Goal: Check status: Check status

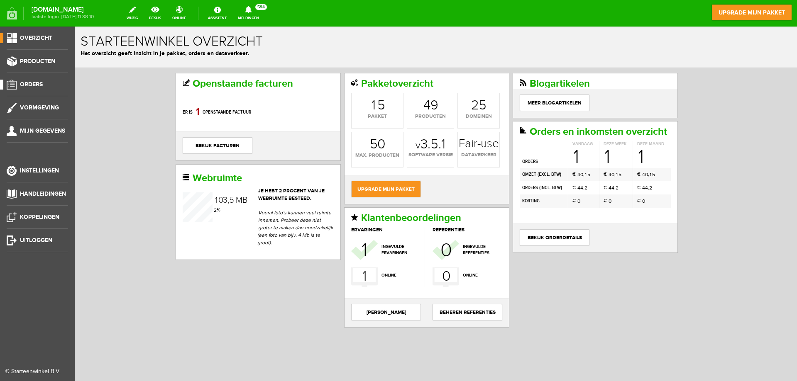
click at [33, 83] on span "Orders" at bounding box center [31, 84] width 23 height 7
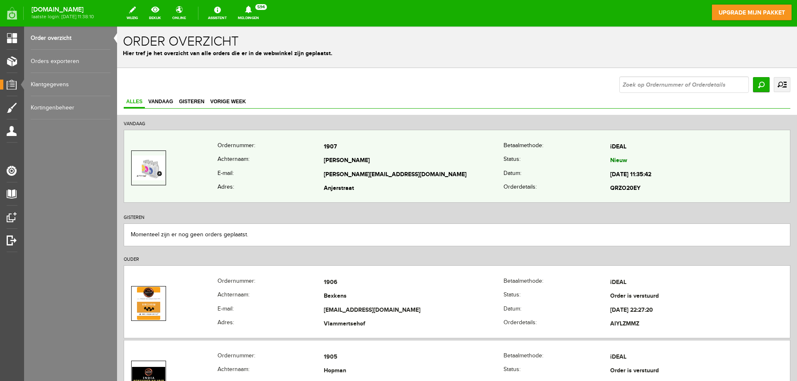
click at [406, 166] on td "[PERSON_NAME]" at bounding box center [414, 161] width 180 height 14
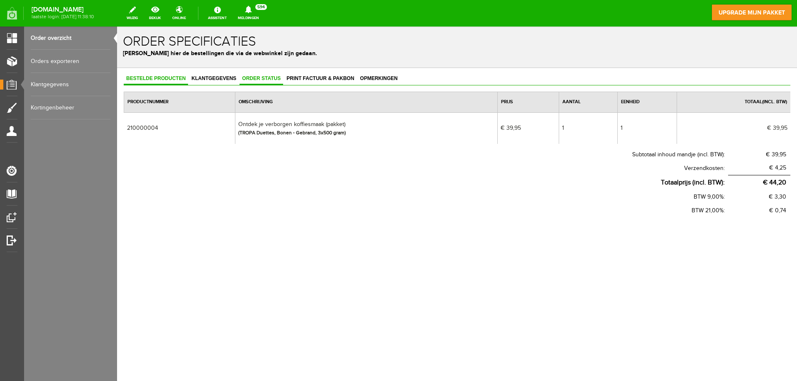
click at [249, 84] on link "Order status" at bounding box center [261, 79] width 44 height 12
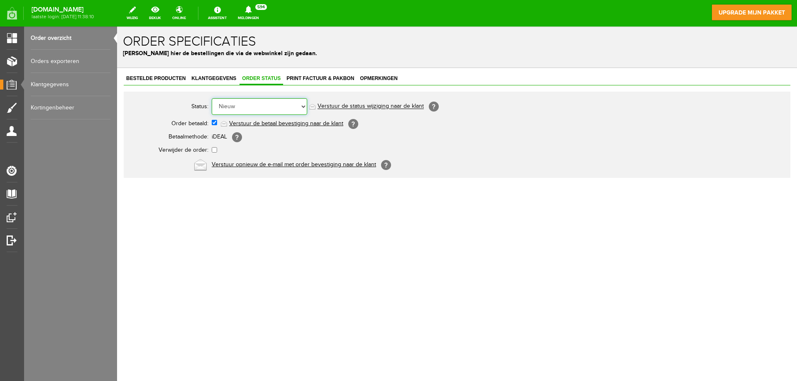
click at [251, 107] on select "Order niet afgerond Nieuw Order in behandeling Wacht op leverancier Wacht op be…" at bounding box center [259, 106] width 95 height 17
select select "2"
click at [212, 98] on select "Order niet afgerond Nieuw Order in behandeling Wacht op leverancier Wacht op be…" at bounding box center [259, 106] width 95 height 17
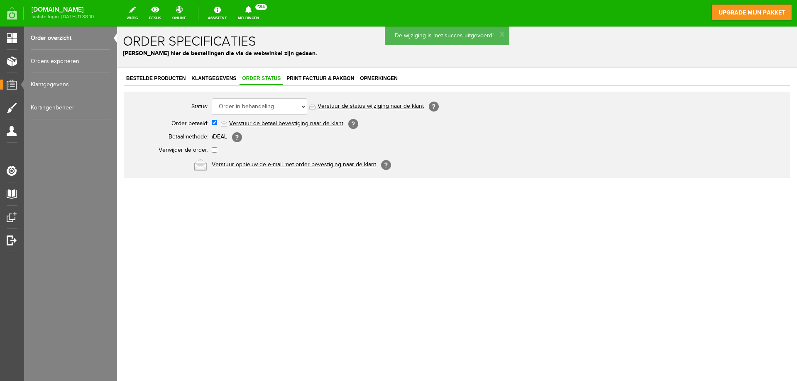
click at [307, 77] on span "Print factuur & pakbon" at bounding box center [320, 79] width 73 height 6
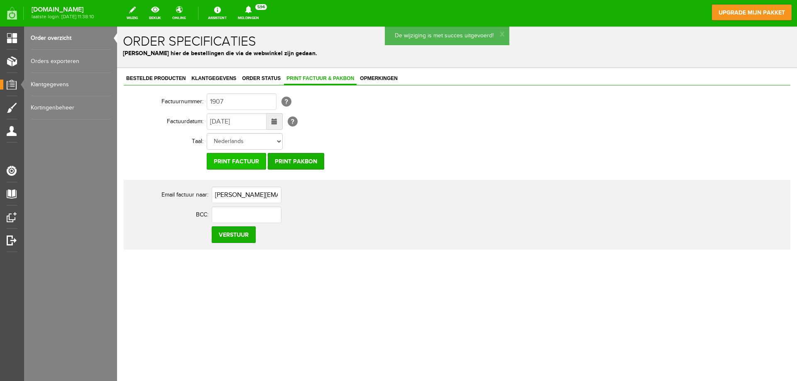
click at [247, 158] on input "Print factuur" at bounding box center [236, 161] width 59 height 17
click at [290, 160] on input "Print pakbon" at bounding box center [296, 161] width 56 height 17
click at [233, 161] on input "Print factuur" at bounding box center [236, 161] width 59 height 17
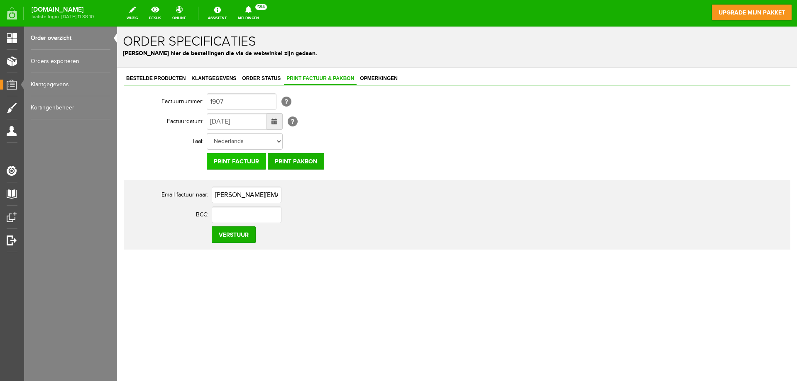
click at [233, 161] on input "Print factuur" at bounding box center [236, 161] width 59 height 17
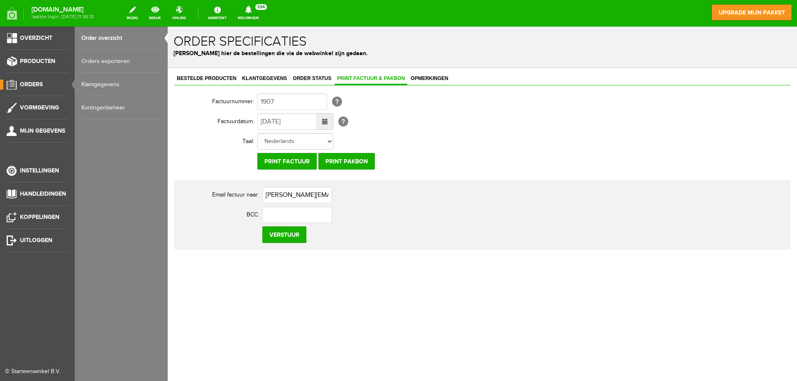
click at [33, 85] on span "Orders" at bounding box center [31, 84] width 23 height 7
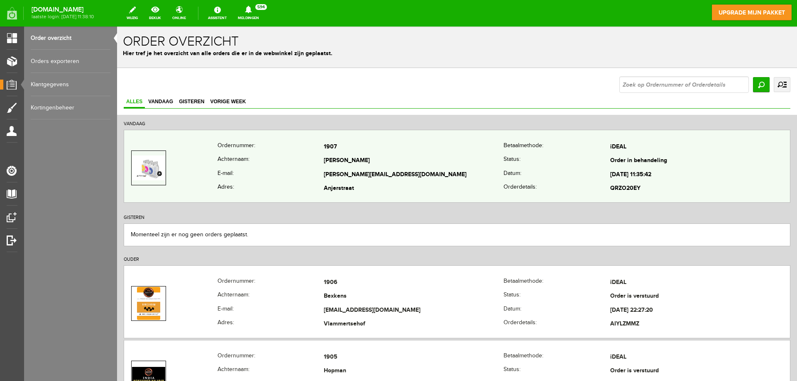
click at [419, 168] on td "[PERSON_NAME][EMAIL_ADDRESS][DOMAIN_NAME]" at bounding box center [414, 175] width 180 height 14
